Goal: Task Accomplishment & Management: Use online tool/utility

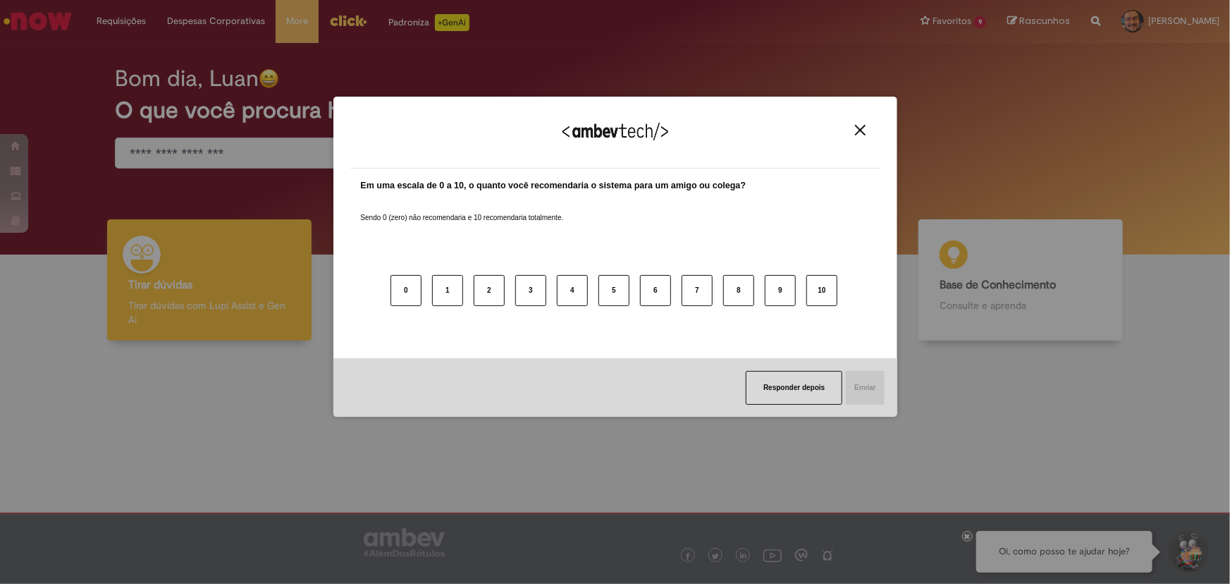
click at [856, 125] on img "Close" at bounding box center [860, 130] width 11 height 11
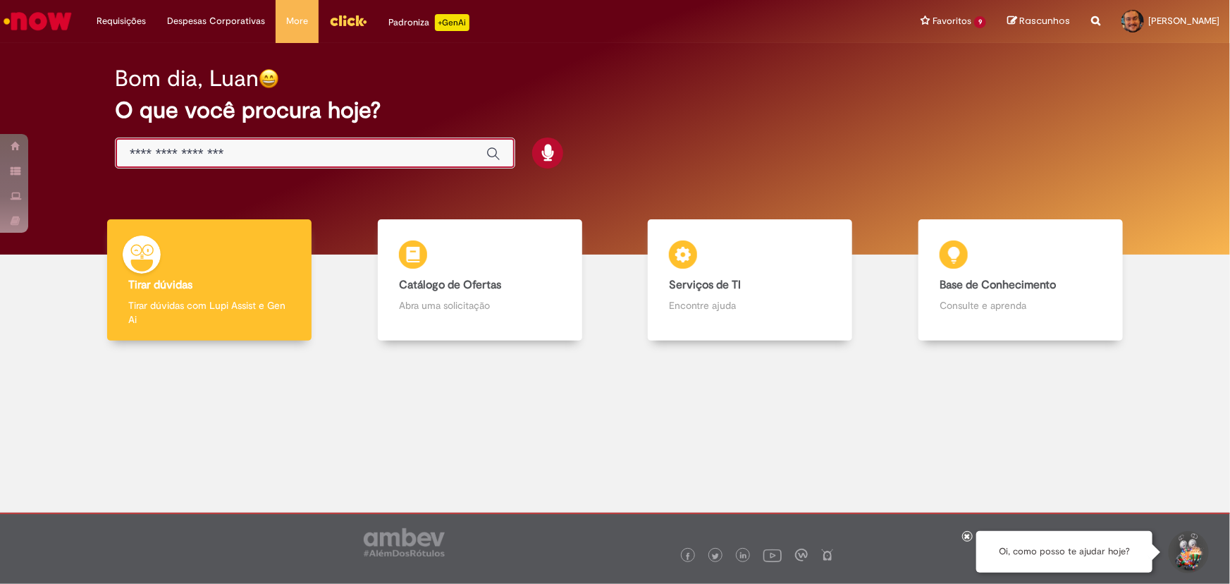
click at [323, 146] on input "Basta digitar aqui" at bounding box center [301, 154] width 343 height 16
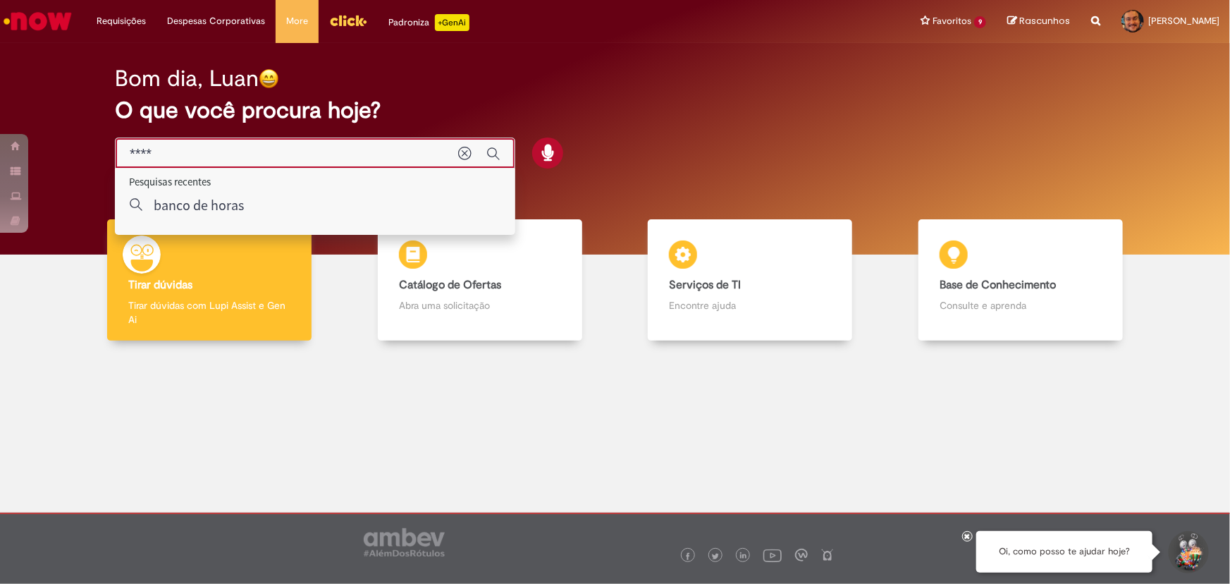
type input "*****"
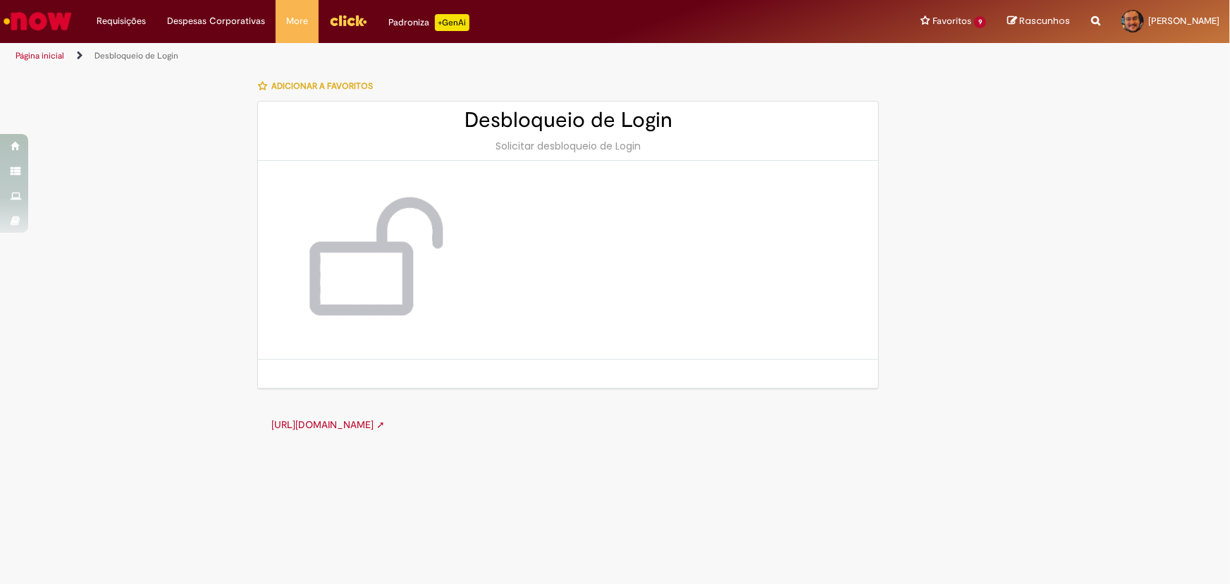
click at [543, 251] on div at bounding box center [568, 260] width 620 height 199
click at [580, 152] on div "Desbloqueio de Login Solicitar desbloqueio de Login" at bounding box center [568, 131] width 620 height 59
click at [601, 146] on div "Solicitar desbloqueio de Login" at bounding box center [568, 146] width 592 height 14
click at [385, 424] on link "[URL][DOMAIN_NAME] ➚" at bounding box center [327, 424] width 113 height 13
